Goal: Navigation & Orientation: Find specific page/section

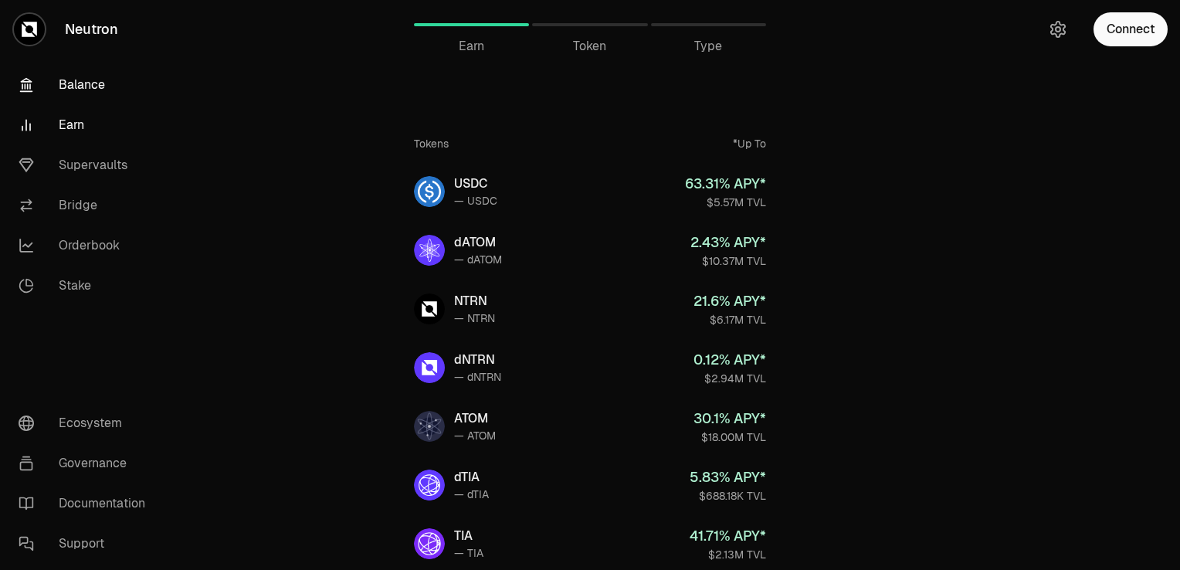
click at [95, 80] on link "Balance" at bounding box center [86, 85] width 161 height 40
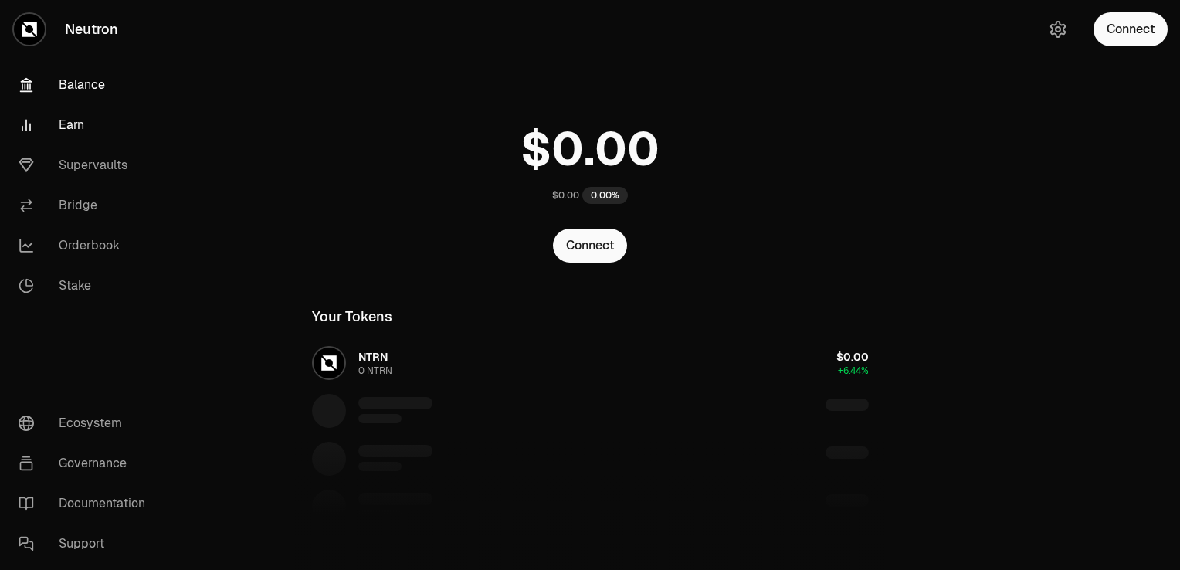
click at [83, 119] on link "Earn" at bounding box center [86, 125] width 161 height 40
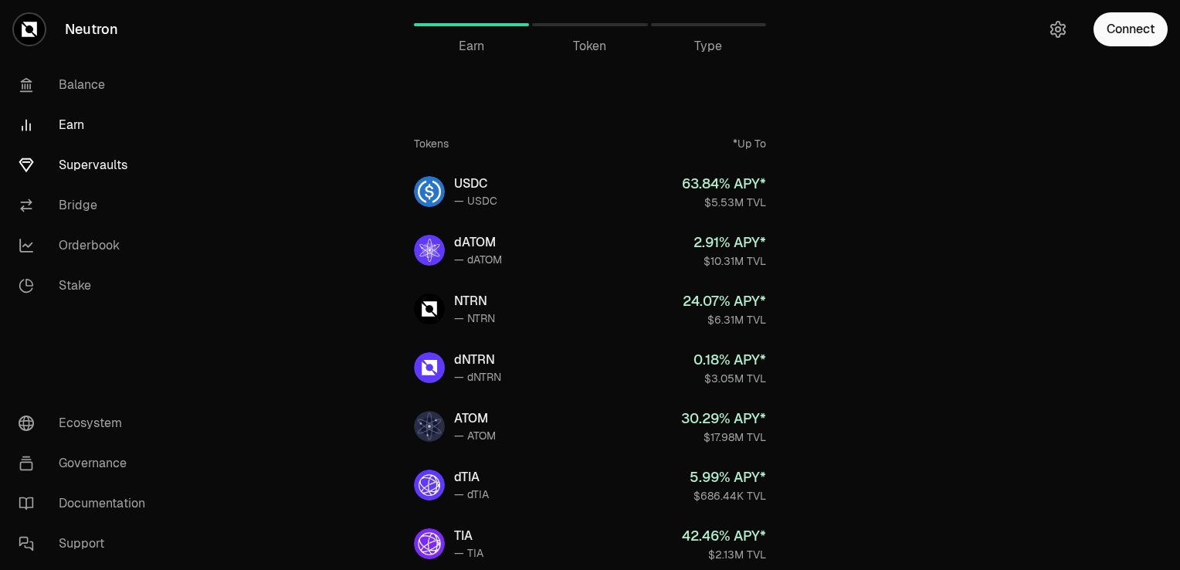
click at [87, 165] on link "Supervaults" at bounding box center [86, 165] width 161 height 40
